Goal: Navigation & Orientation: Find specific page/section

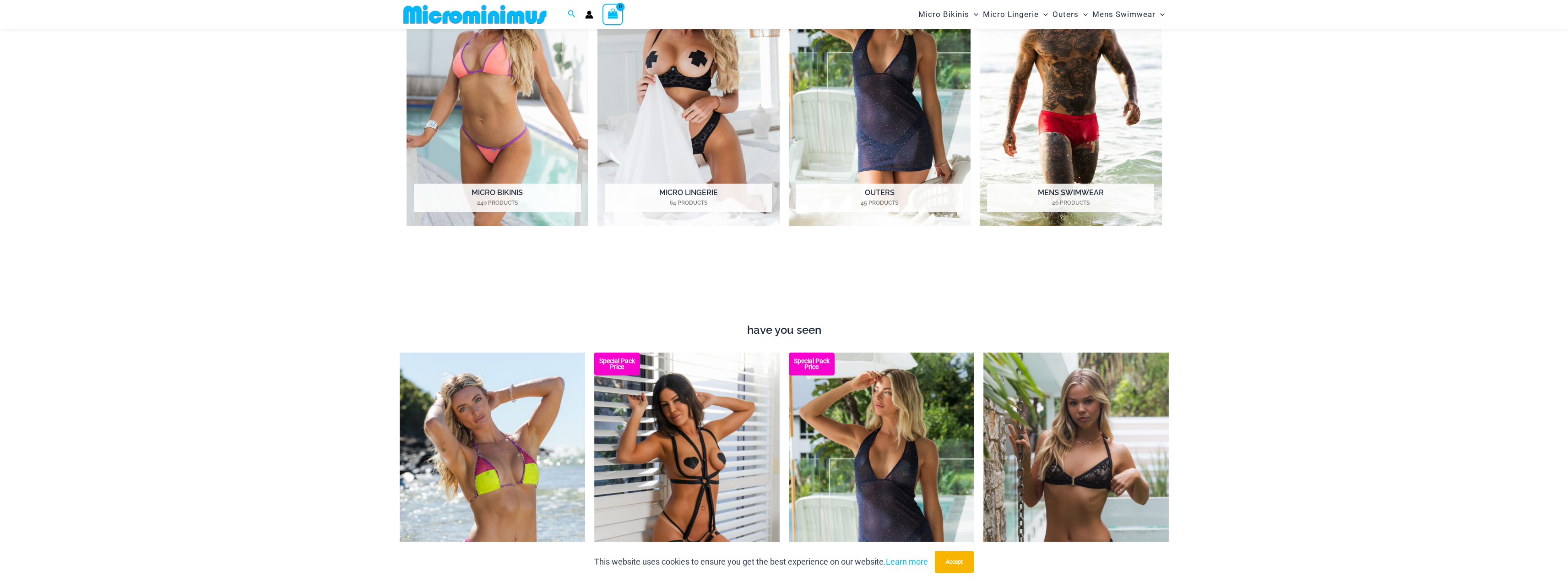
scroll to position [730, 0]
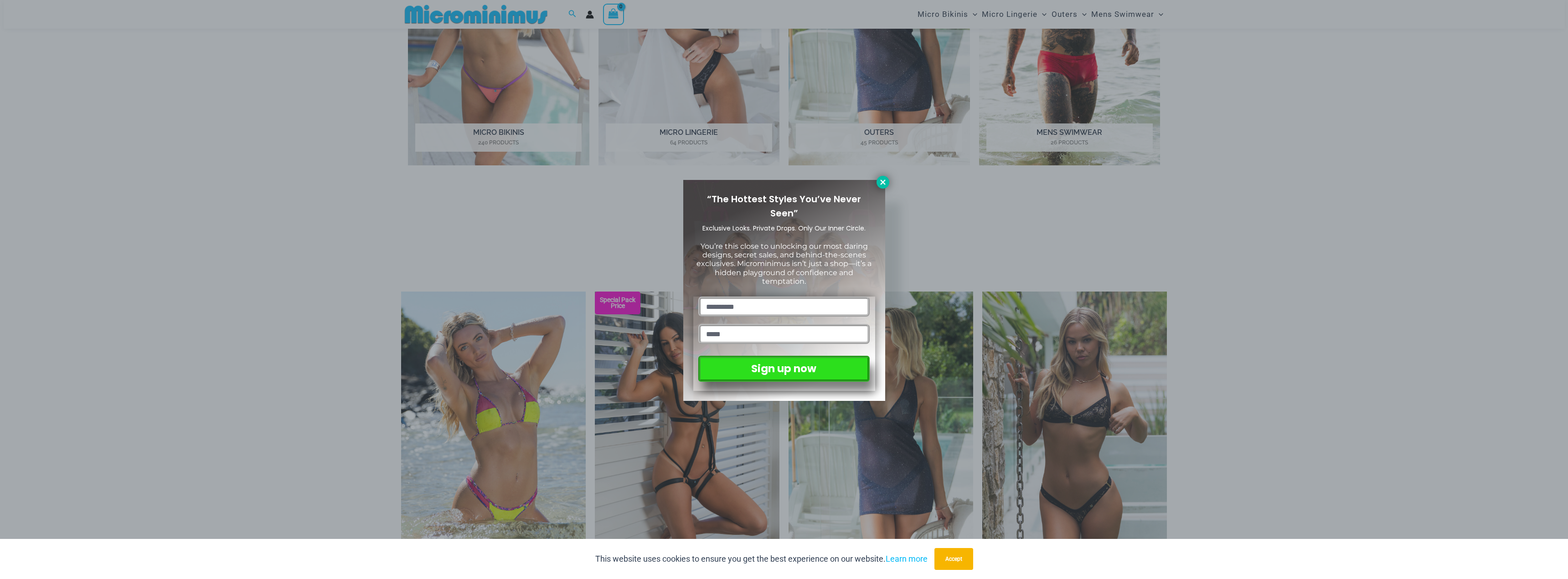
click at [881, 182] on icon at bounding box center [883, 182] width 8 height 8
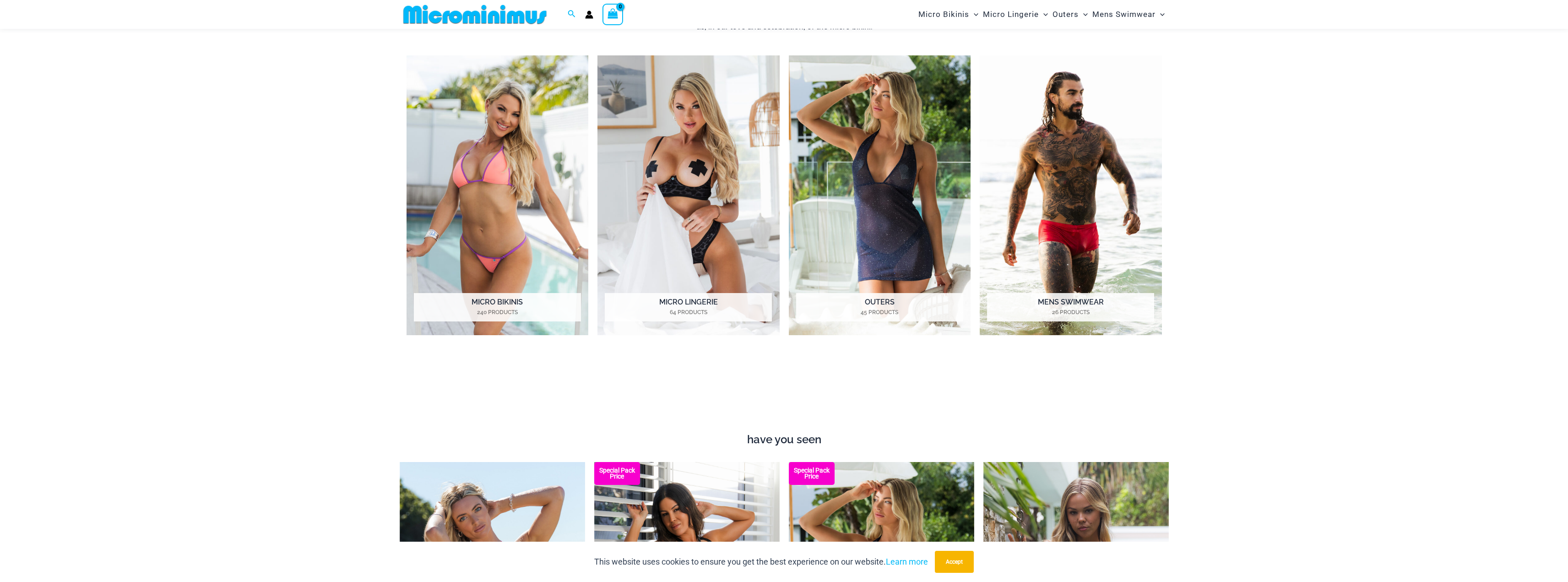
scroll to position [547, 0]
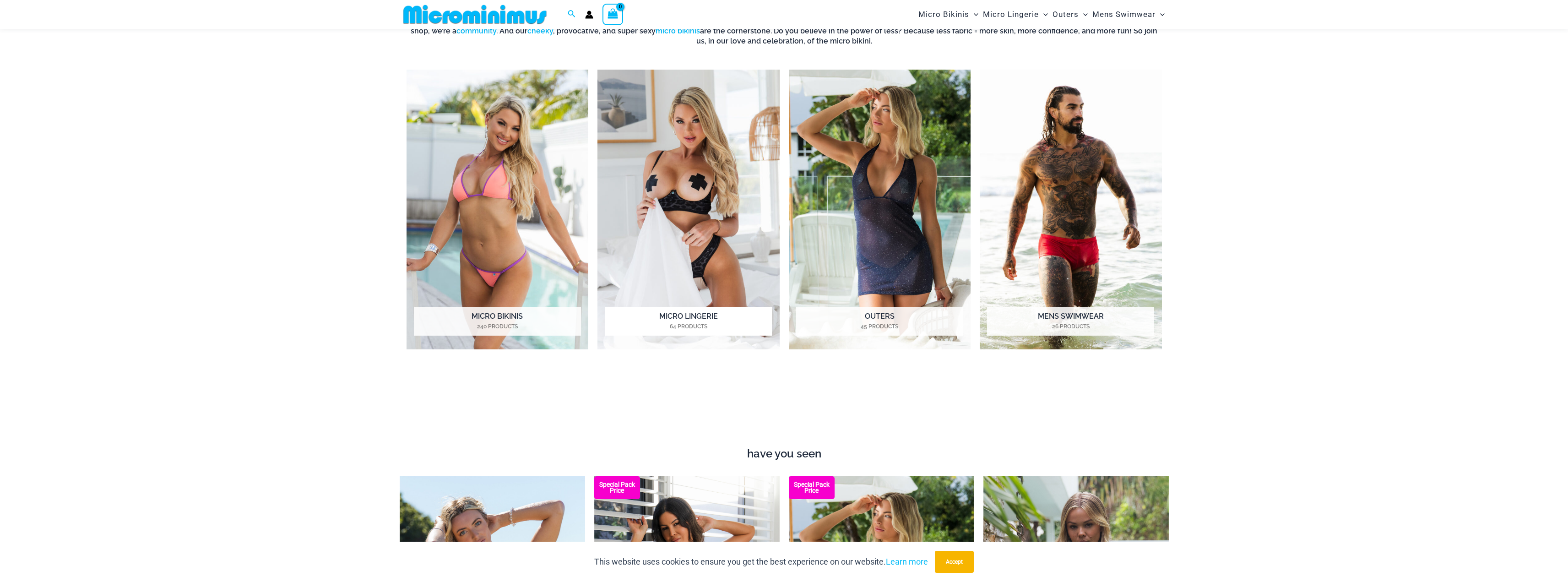
click at [689, 242] on img "Visit product category Micro Lingerie" at bounding box center [688, 210] width 182 height 280
